Goal: Entertainment & Leisure: Consume media (video, audio)

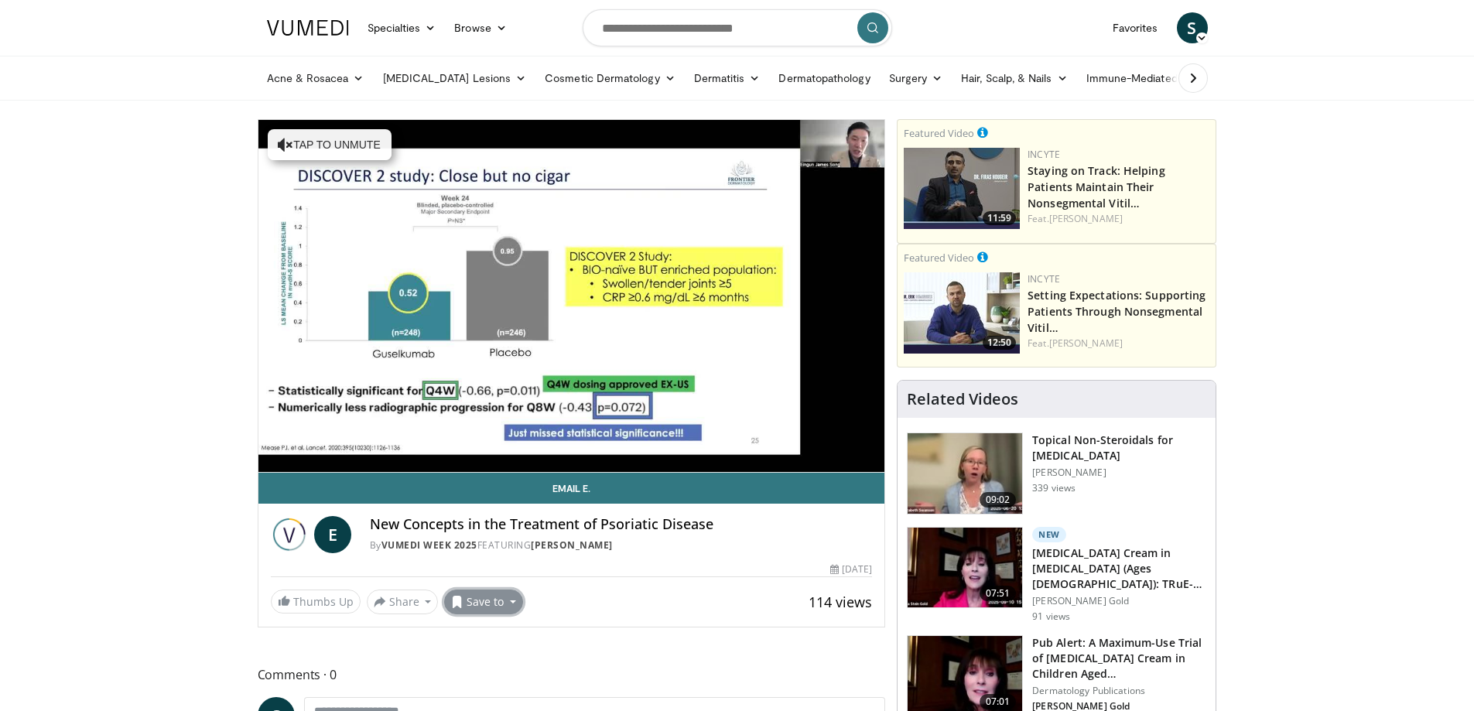
click at [484, 610] on button "Save to" at bounding box center [483, 601] width 79 height 25
click at [492, 631] on span "Add to Favorites" at bounding box center [510, 635] width 95 height 17
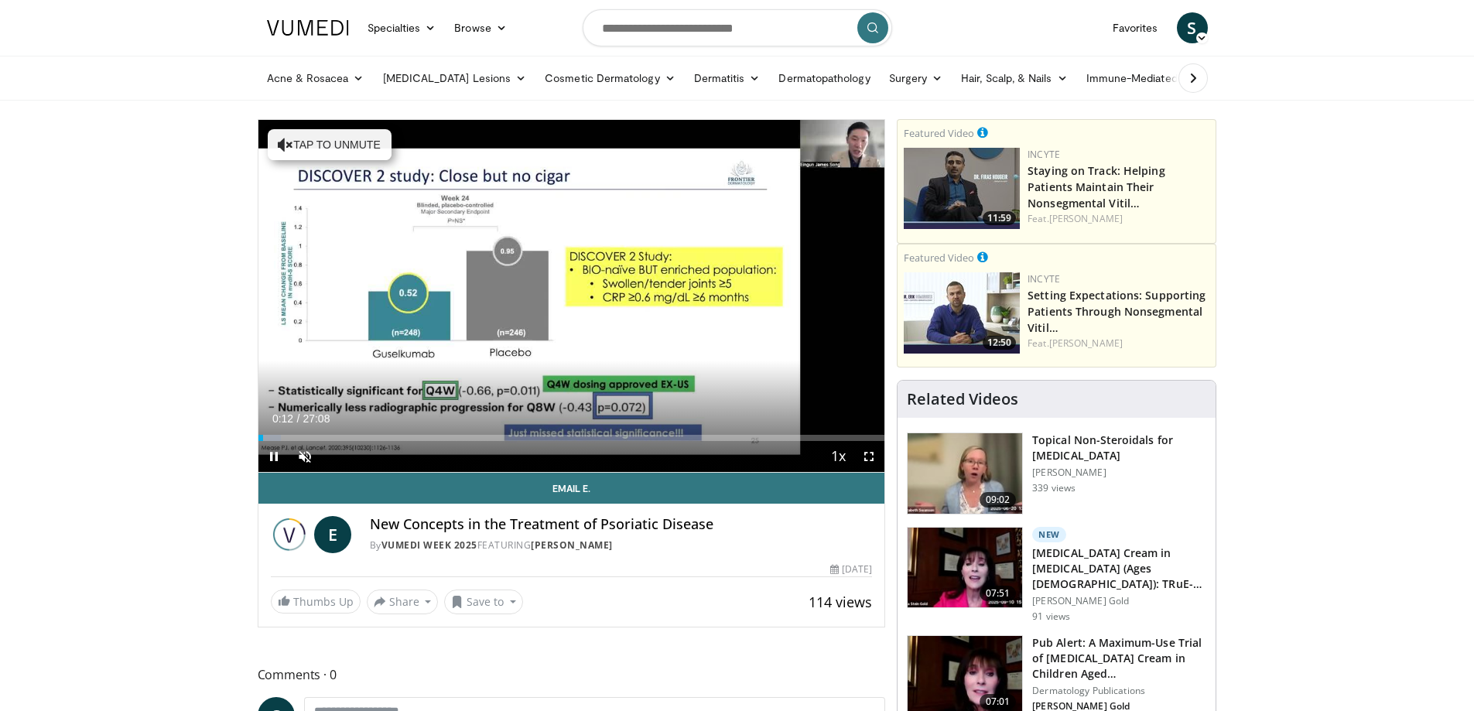
click at [538, 464] on div "Current Time 0:12 / Duration 27:08 Pause Skip Backward Skip Forward Unmute Load…" at bounding box center [571, 456] width 627 height 31
click at [486, 445] on div "Current Time 0:14 / Duration 27:08 Pause Skip Backward Skip Forward Unmute Load…" at bounding box center [571, 456] width 627 height 31
click at [493, 435] on div "Loaded : 4.26% 00:15 09:51" at bounding box center [571, 438] width 627 height 6
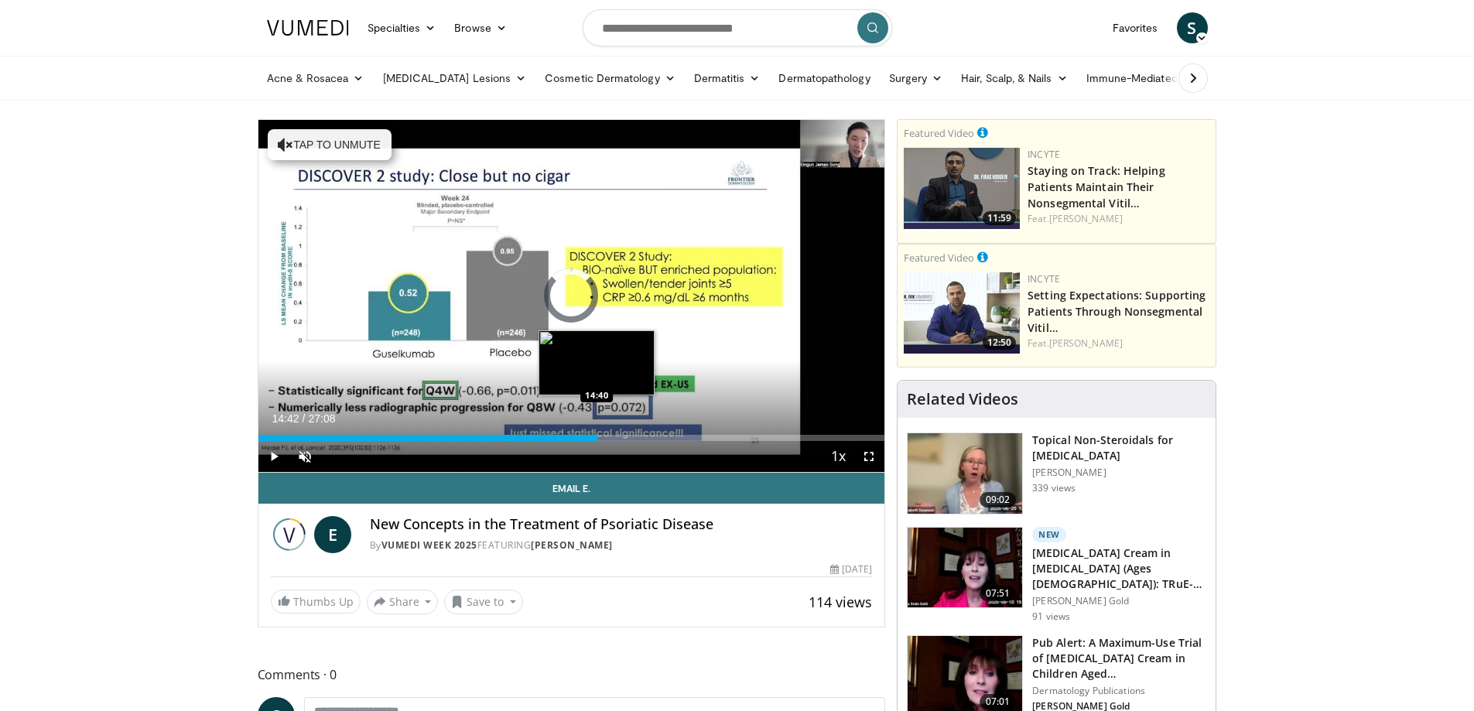
click at [597, 433] on div "Loaded : 41.42% 14:42 14:40" at bounding box center [571, 433] width 627 height 15
click at [644, 431] on div "Loaded : 58.34% 14:45 16:43" at bounding box center [571, 433] width 627 height 15
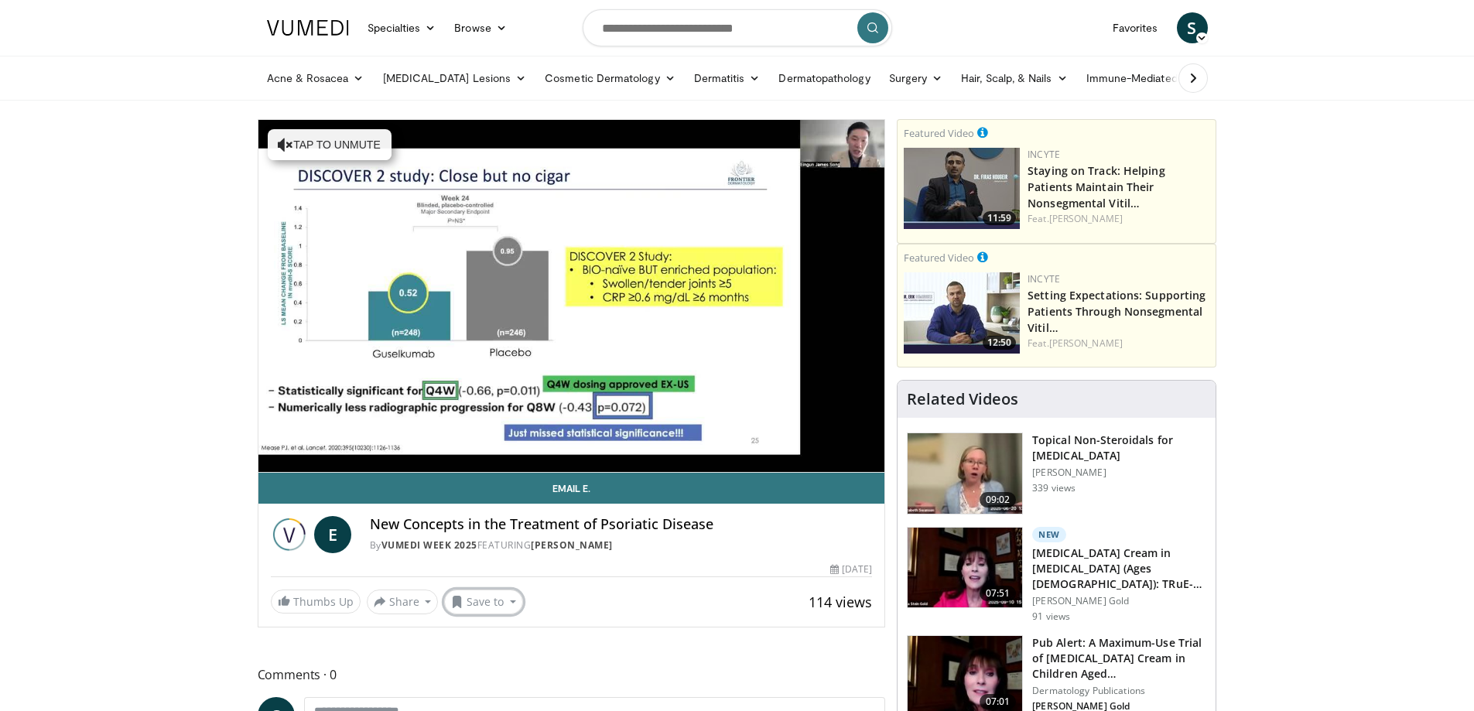
drag, startPoint x: 497, startPoint y: 598, endPoint x: 501, endPoint y: 585, distance: 13.7
click at [492, 594] on button "Save to" at bounding box center [483, 601] width 79 height 25
